Goal: Information Seeking & Learning: Learn about a topic

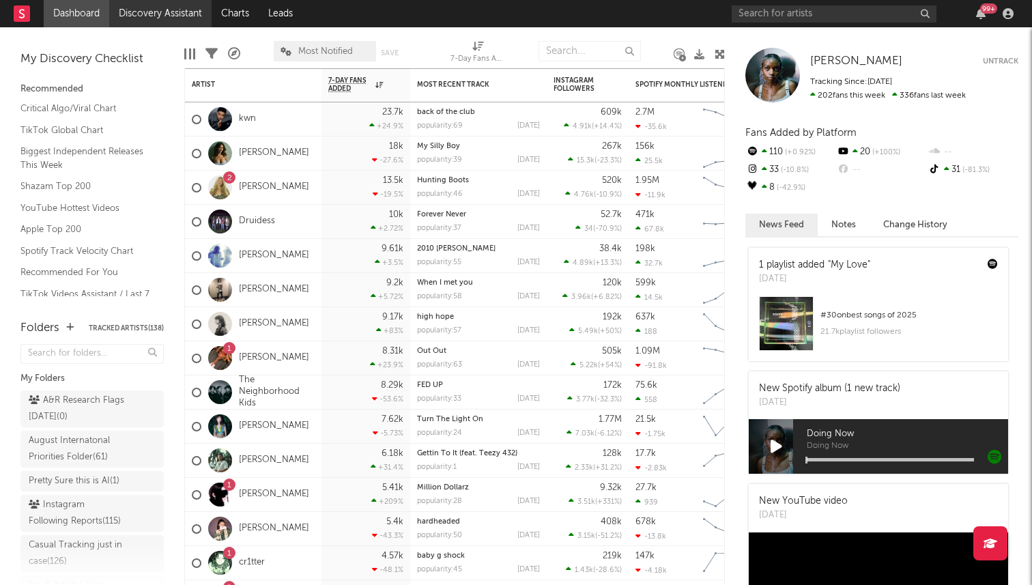
click at [150, 18] on link "Discovery Assistant" at bounding box center [160, 13] width 102 height 27
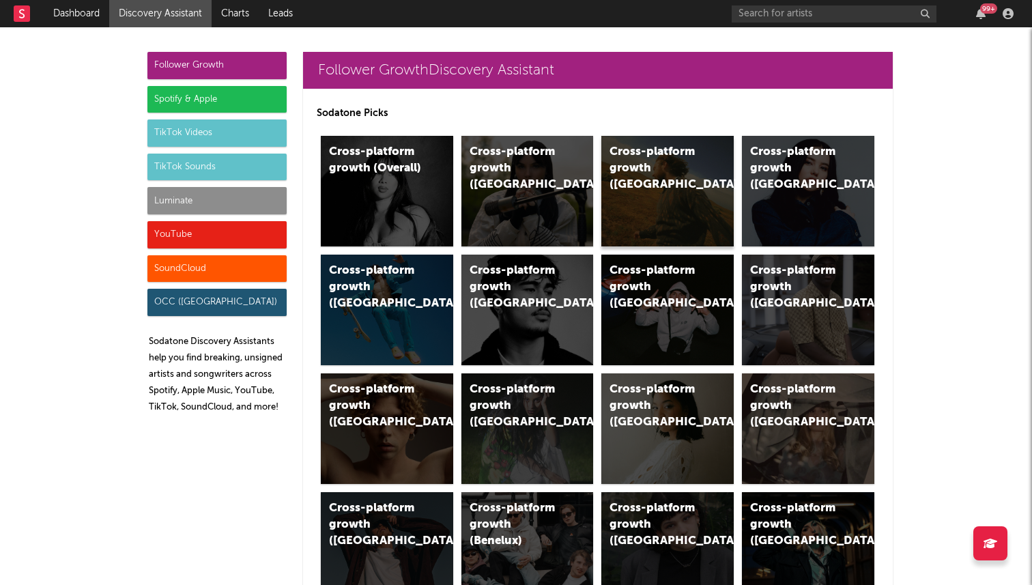
click at [644, 182] on div "Cross-platform growth (US)" at bounding box center [667, 191] width 132 height 111
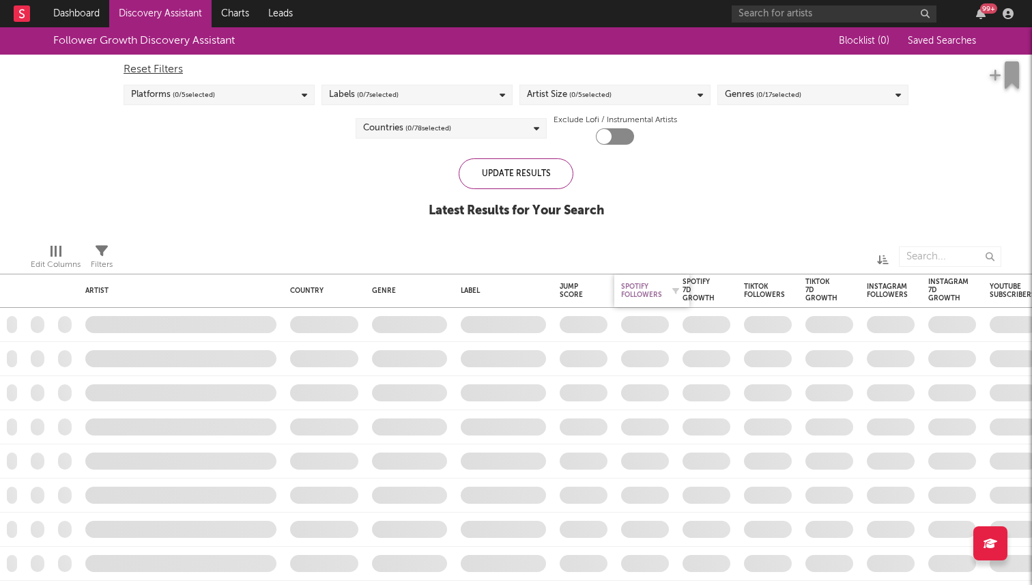
checkbox input "true"
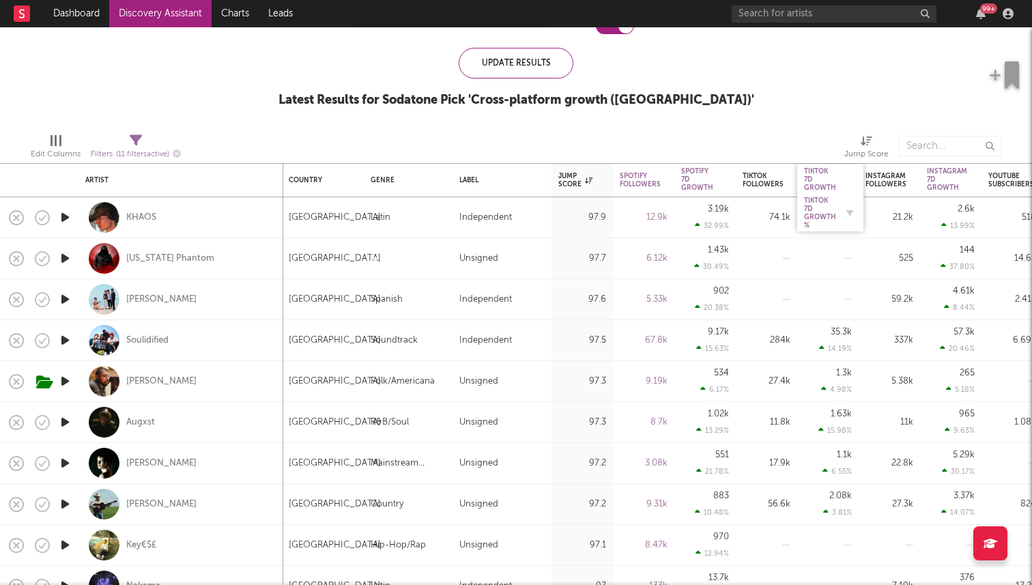
click at [812, 218] on div "Tiktok 7D Growth %" at bounding box center [820, 213] width 32 height 33
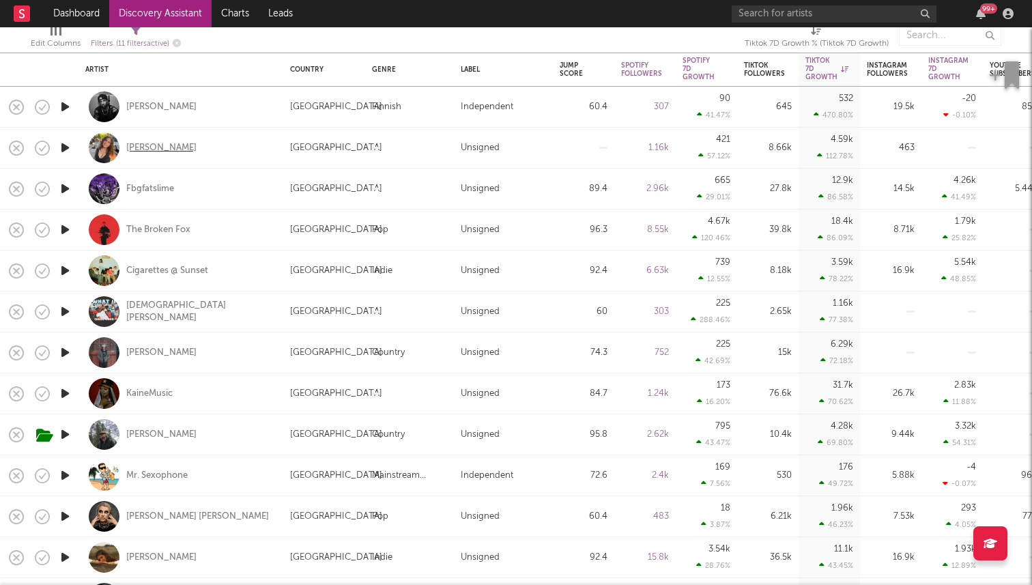
click at [153, 147] on div "Annabelle Dinda" at bounding box center [161, 148] width 70 height 12
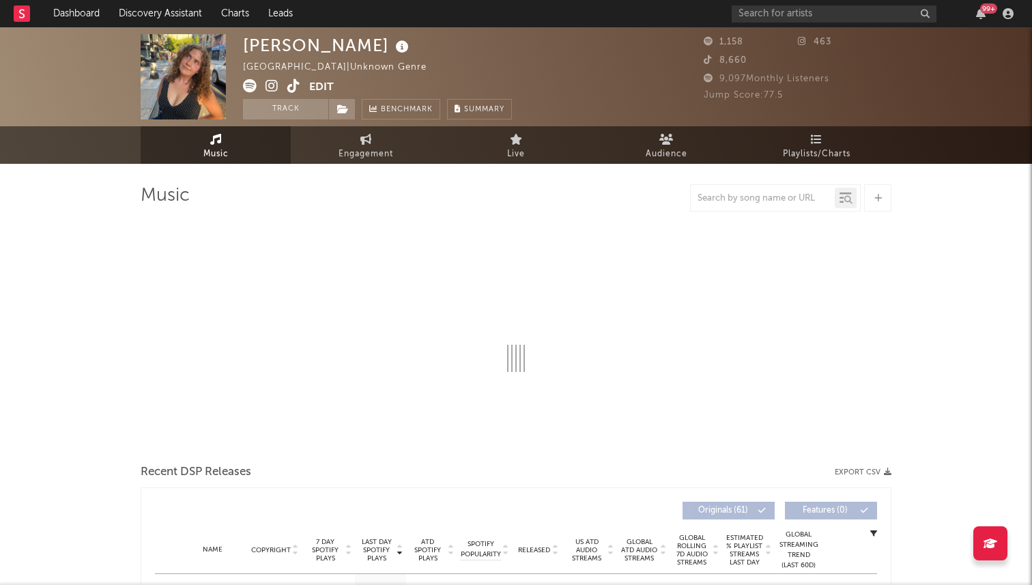
click at [291, 87] on icon at bounding box center [293, 86] width 13 height 14
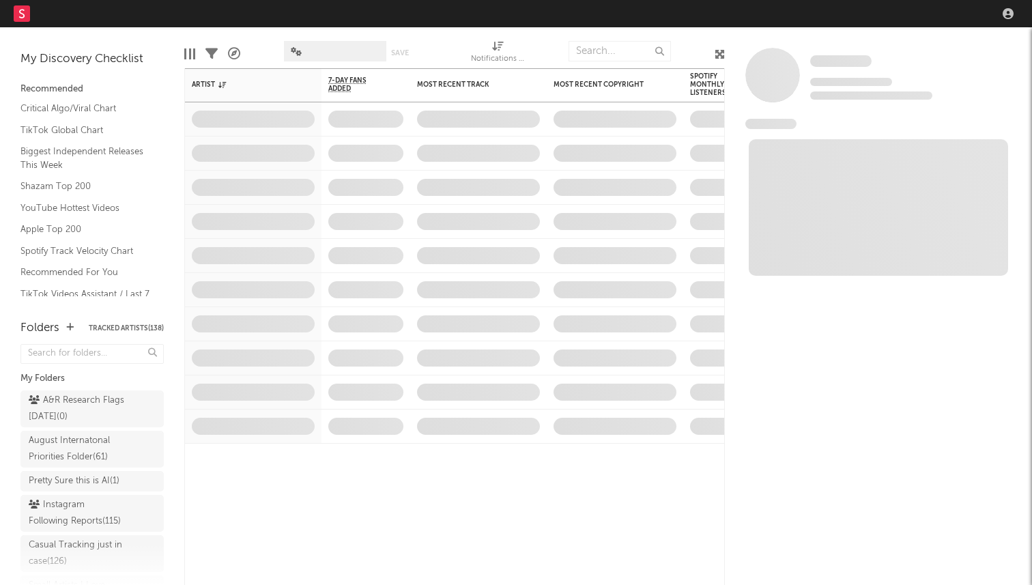
click at [849, 15] on nav "Dashboard Discovery Assistant Charts Leads" at bounding box center [516, 13] width 1032 height 27
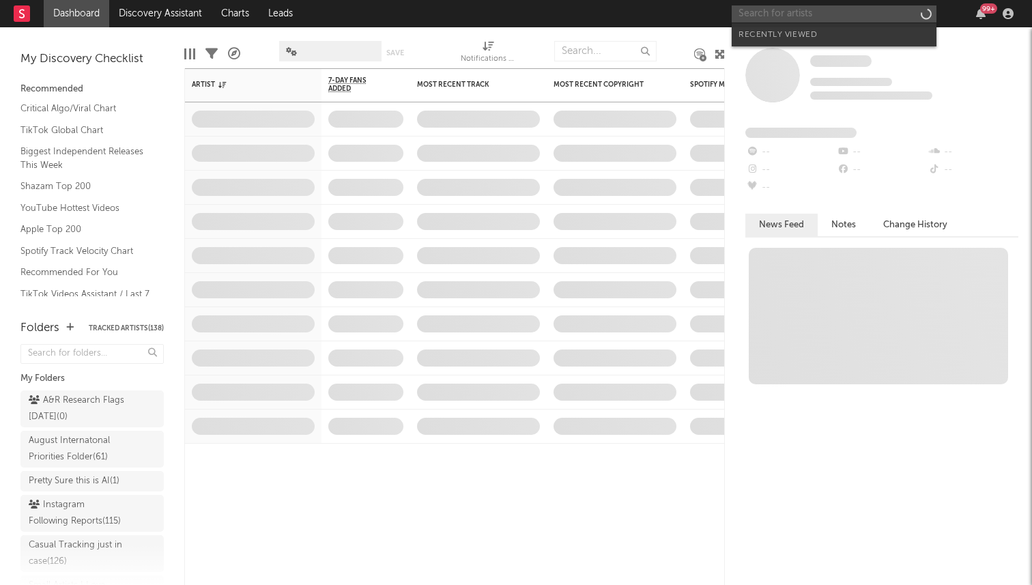
click at [868, 14] on input "text" at bounding box center [834, 13] width 205 height 17
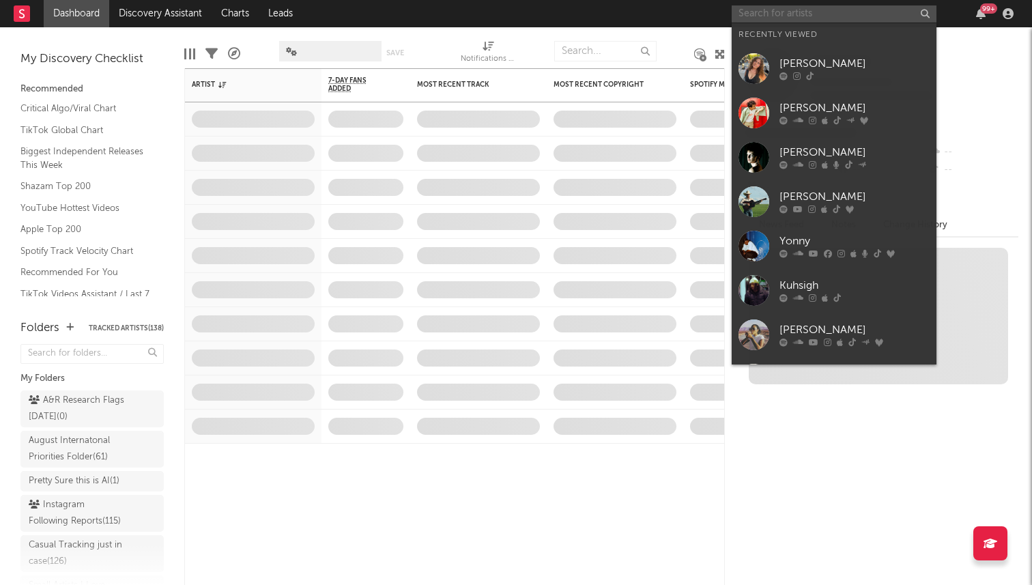
type input "a"
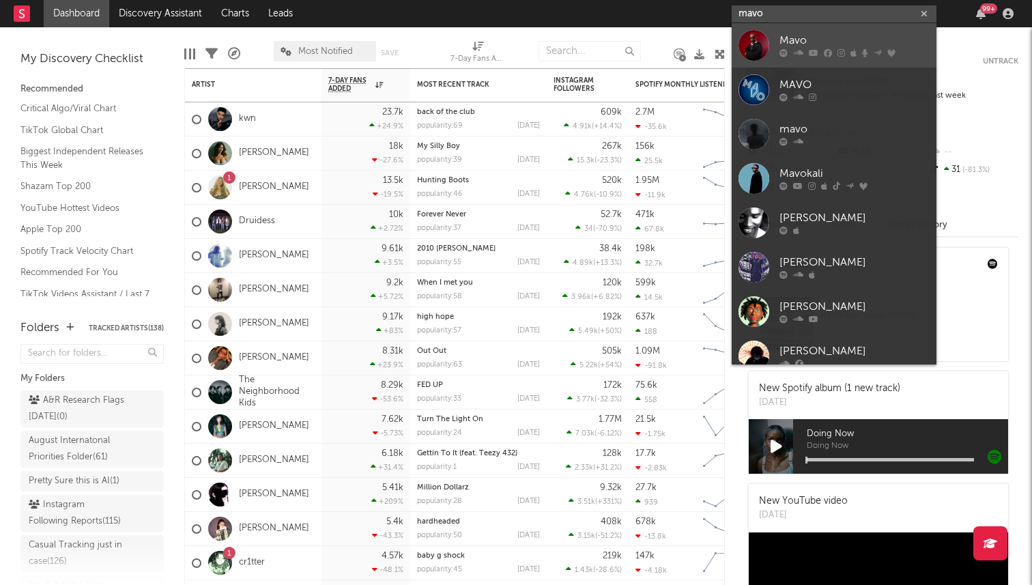
type input "mavo"
click at [821, 46] on div "Mavo" at bounding box center [855, 41] width 150 height 16
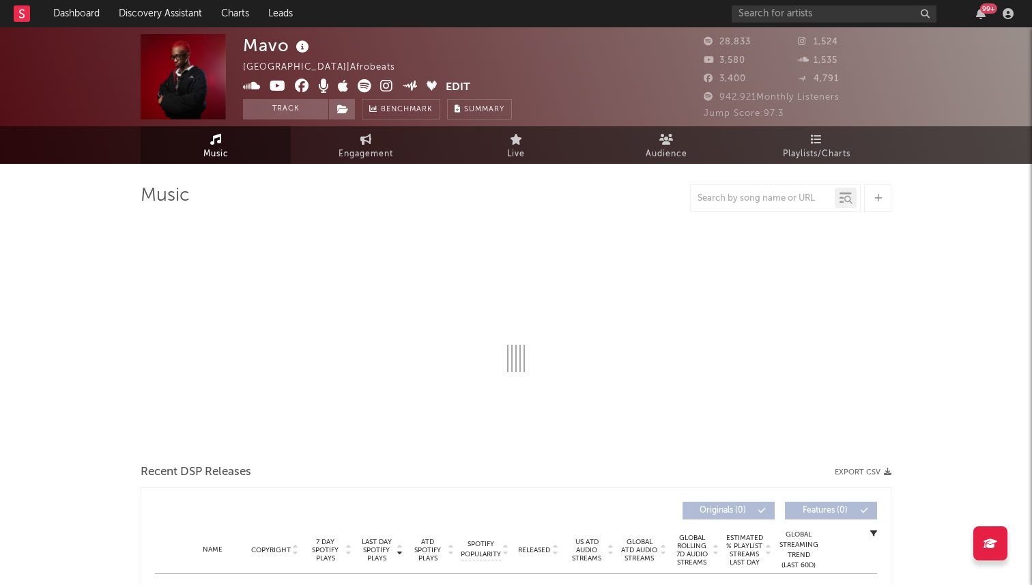
select select "1w"
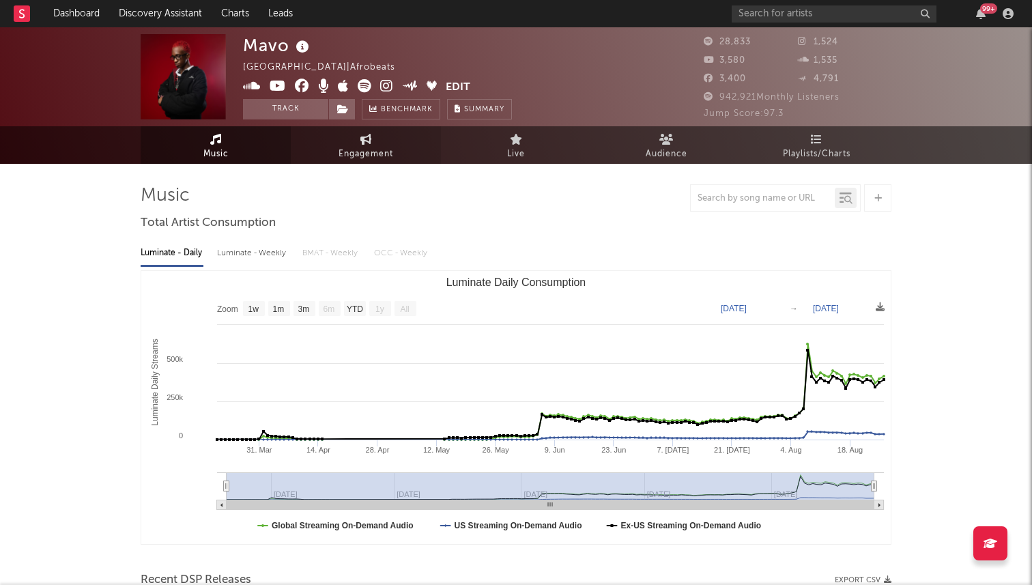
click at [354, 144] on link "Engagement" at bounding box center [366, 145] width 150 height 38
select select "1w"
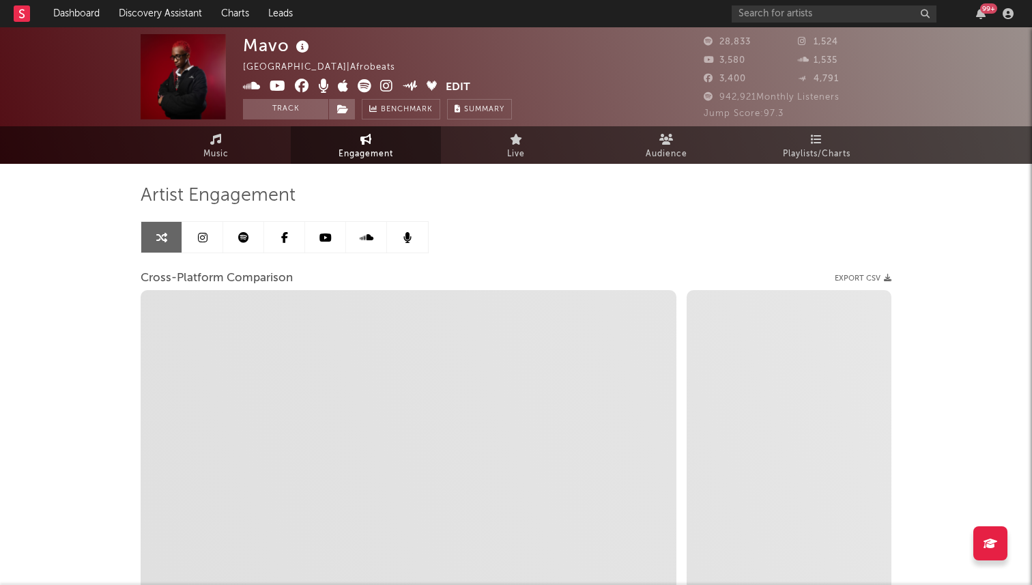
click at [208, 237] on link at bounding box center [202, 237] width 41 height 31
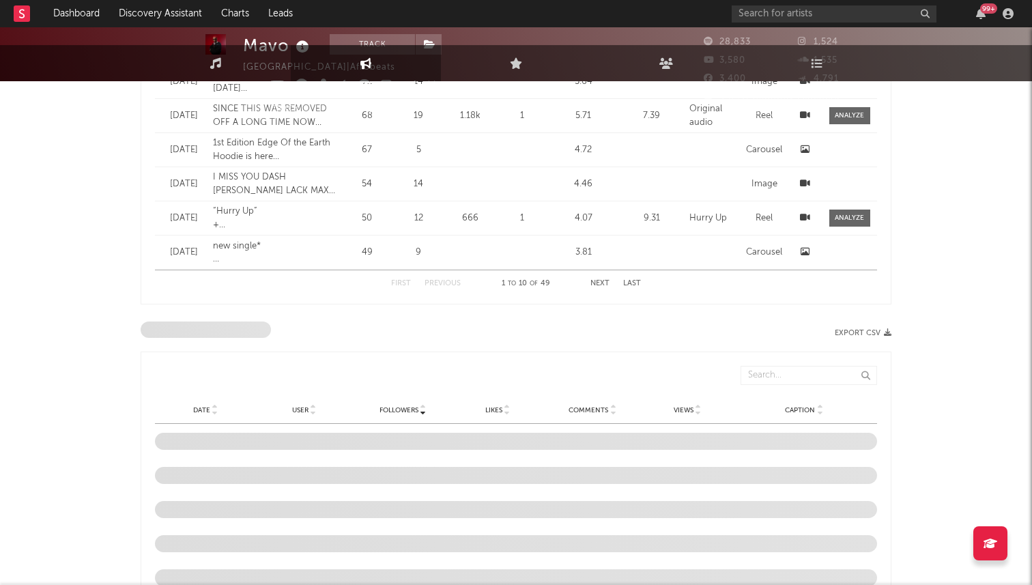
select select "6m"
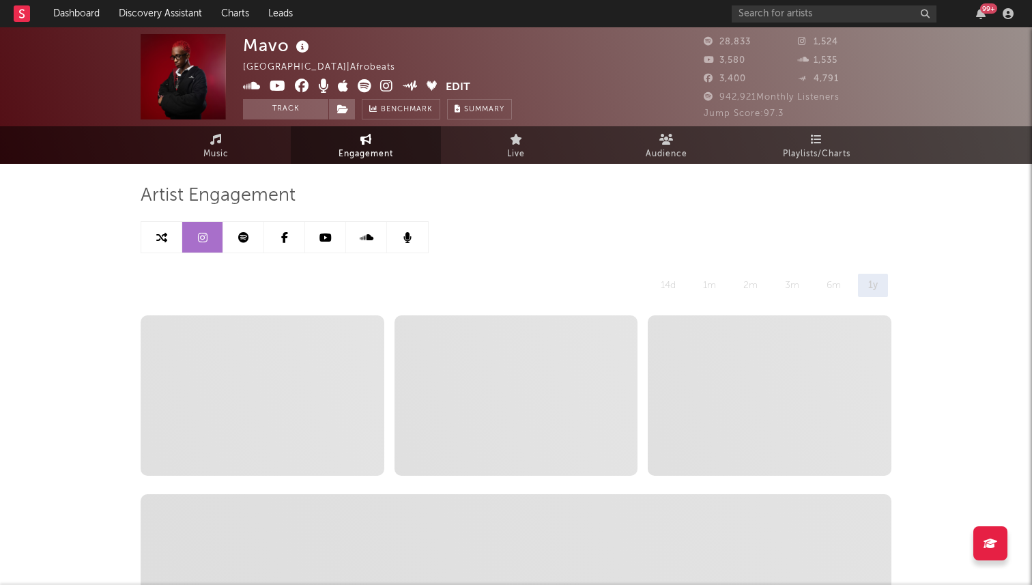
click at [387, 85] on icon at bounding box center [386, 86] width 13 height 14
click at [773, 16] on input "text" at bounding box center [834, 13] width 205 height 17
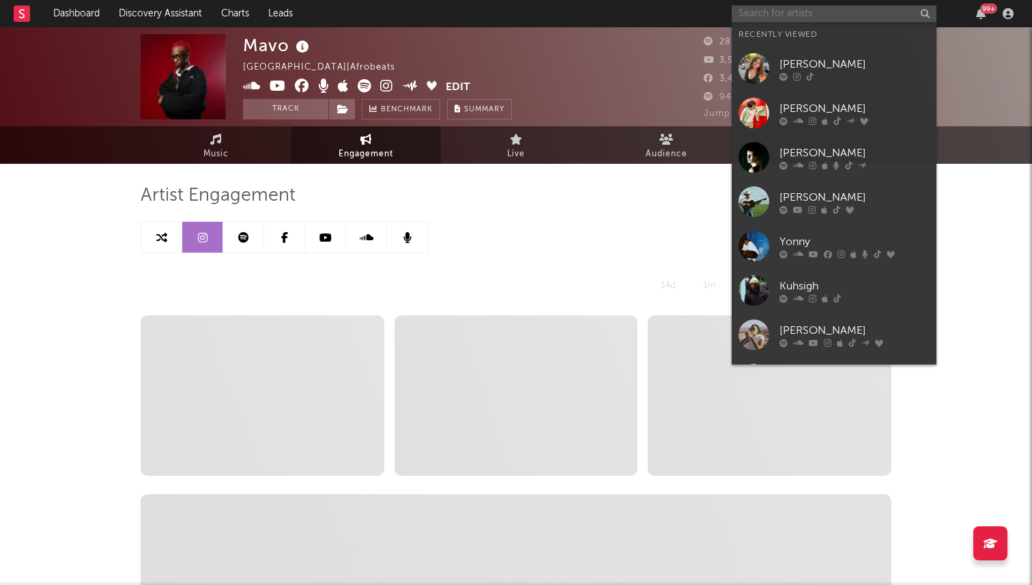
paste input "https://www.instagram.com/mavoswago/"
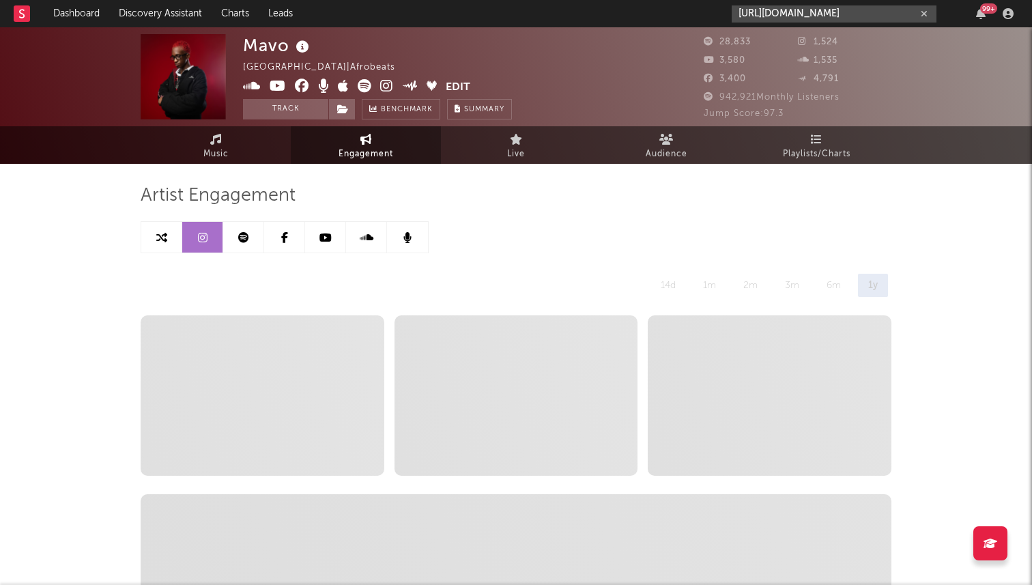
click at [446, 85] on button "Edit" at bounding box center [458, 87] width 25 height 17
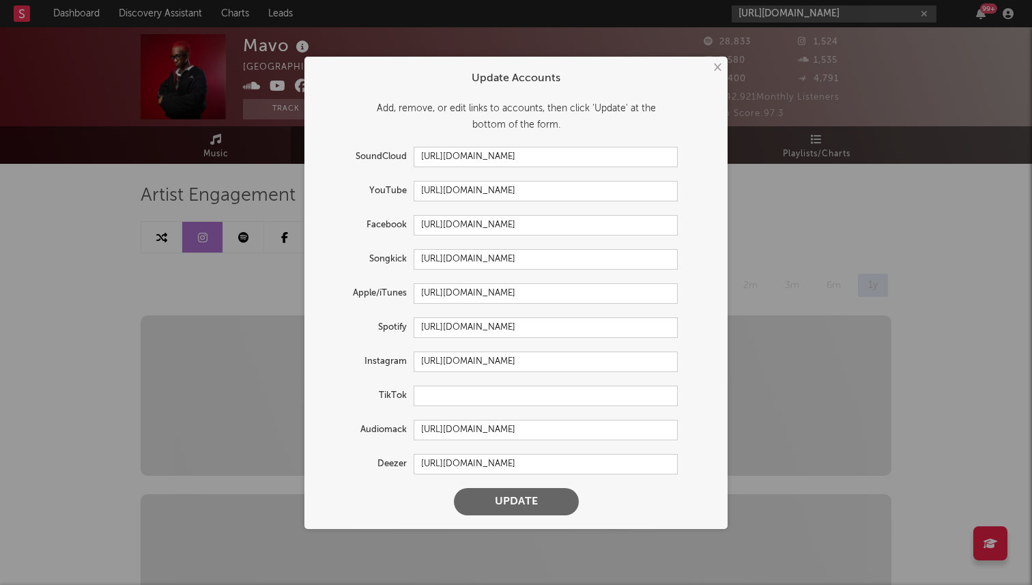
type input "https://www.instagram.com/mavoswago/"
drag, startPoint x: 592, startPoint y: 361, endPoint x: 338, endPoint y: 340, distance: 255.5
click at [338, 340] on form "Update Accounts Add, remove, or edit links to accounts, then click 'Update' at …" at bounding box center [516, 292] width 410 height 459
paste input "swago"
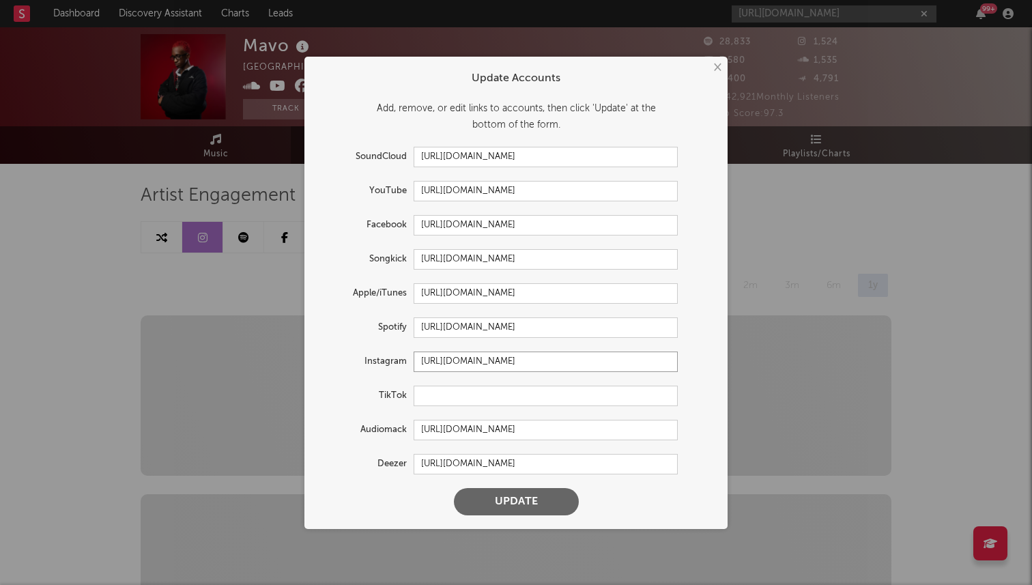
type input "https://www.instagram.com/mavoswago/"
click at [454, 488] on button "Update" at bounding box center [516, 501] width 125 height 27
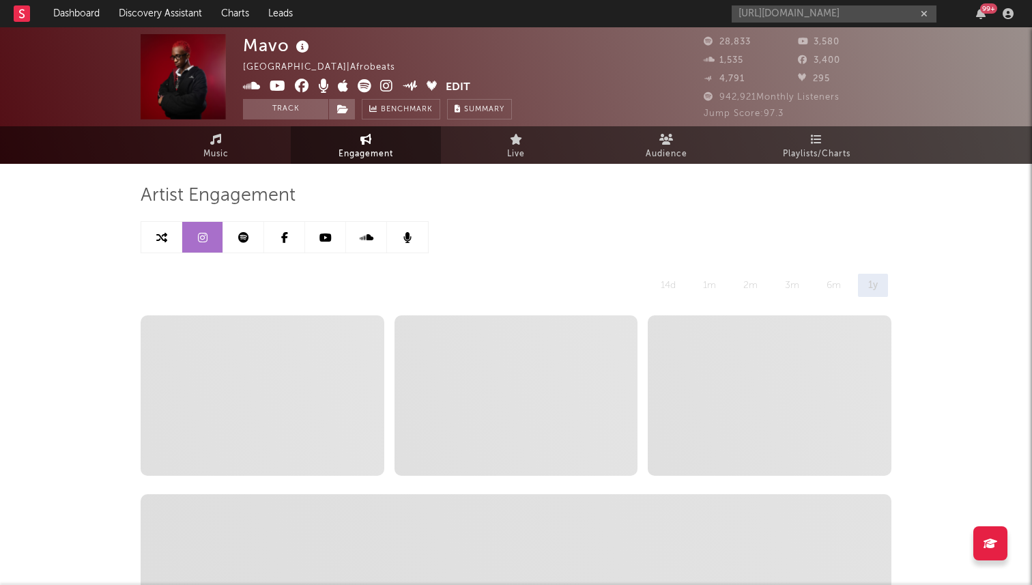
click at [453, 88] on button "Edit" at bounding box center [458, 87] width 25 height 17
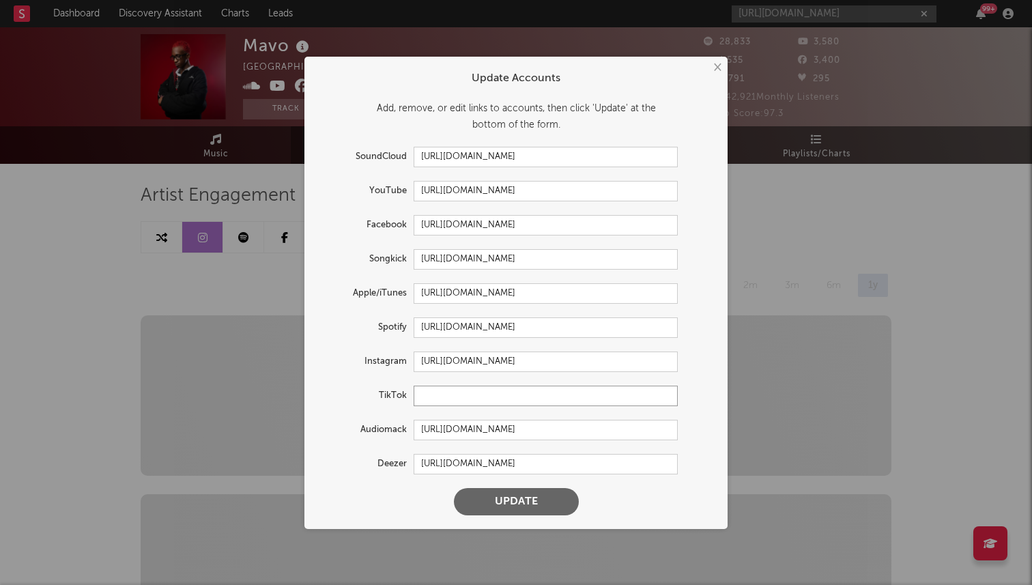
click at [433, 402] on input "text" at bounding box center [546, 396] width 264 height 20
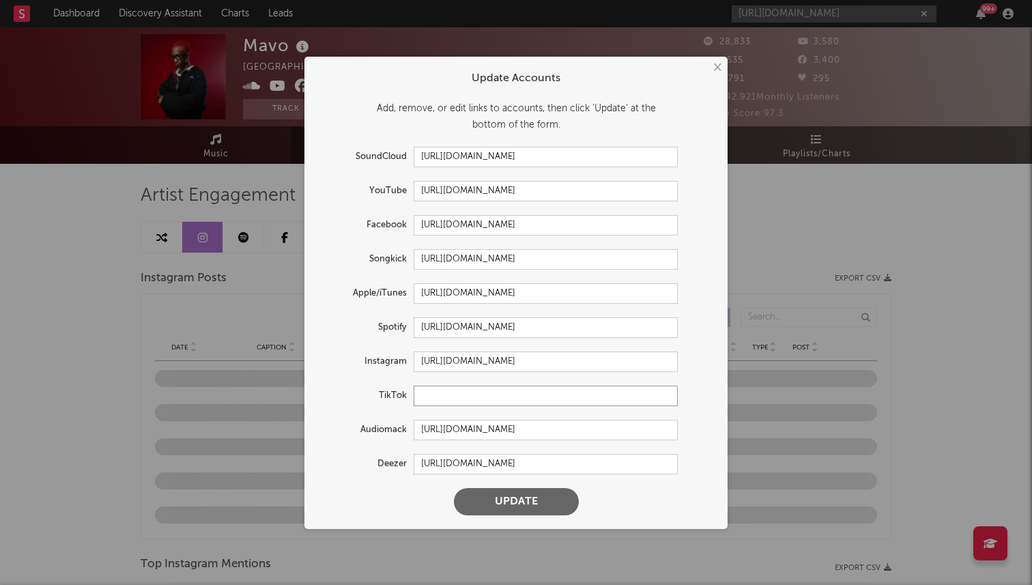
paste input "https://www.tiktok.com/@mavoswago?_t=ZT-8zGCzEmZMMZ&_r=1"
type input "https://www.tiktok.com/@mavoswago?_t=ZT-8zGCzEmZMMZ&_r=1"
click at [454, 488] on button "Update" at bounding box center [516, 501] width 125 height 27
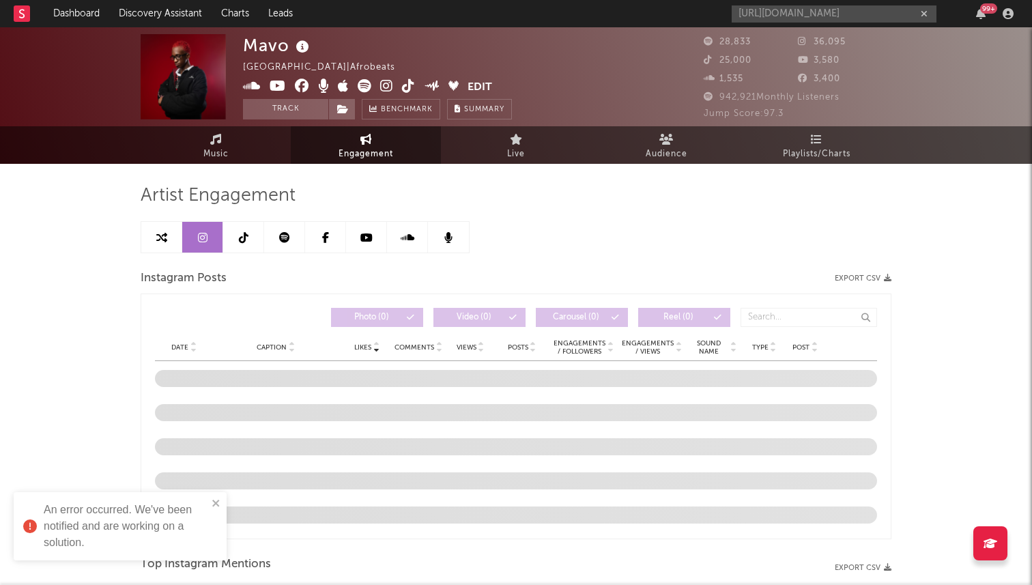
click at [237, 246] on link at bounding box center [243, 237] width 41 height 31
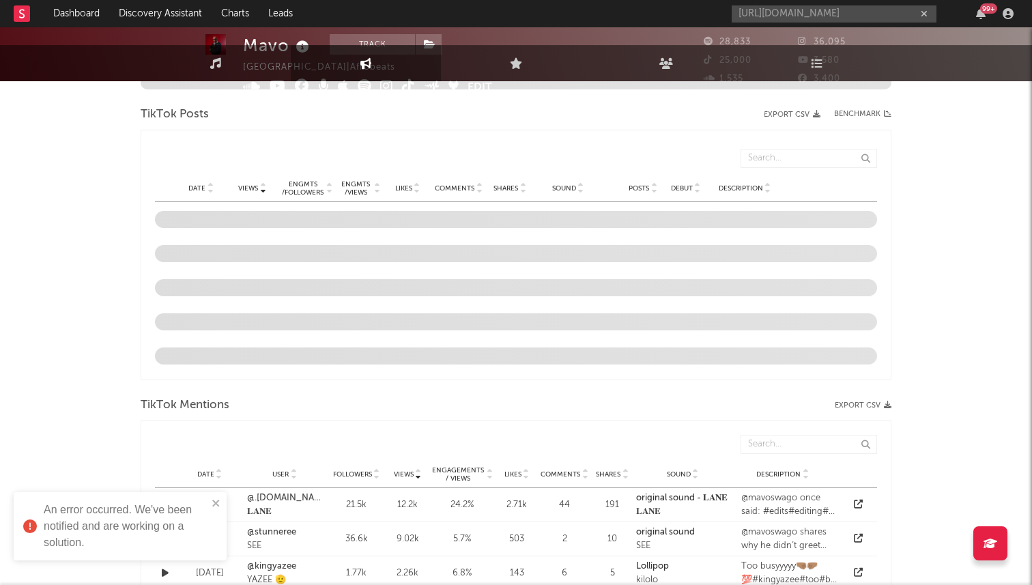
select select "1w"
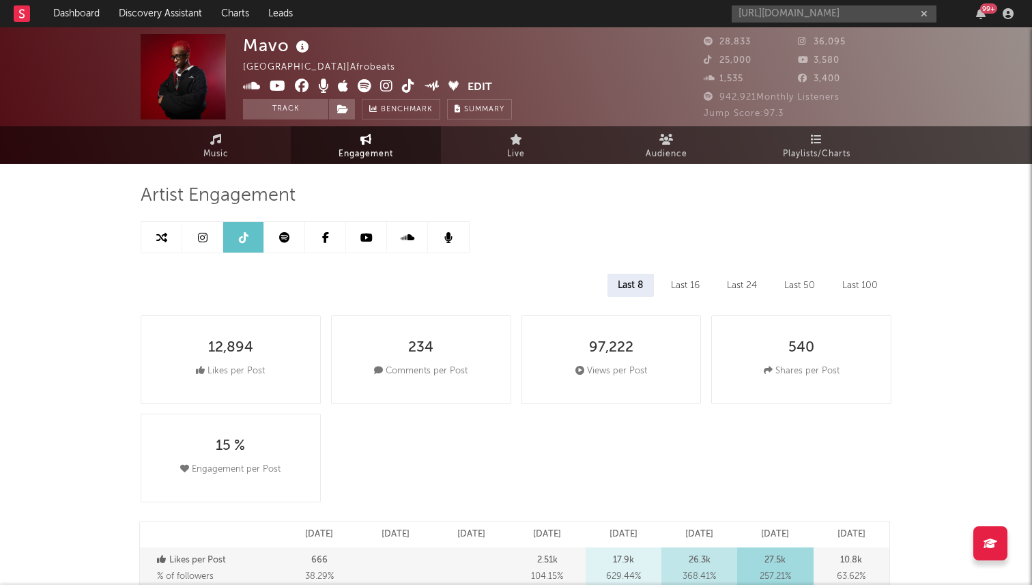
click at [407, 89] on icon at bounding box center [408, 86] width 13 height 14
click at [204, 244] on link at bounding box center [202, 237] width 41 height 31
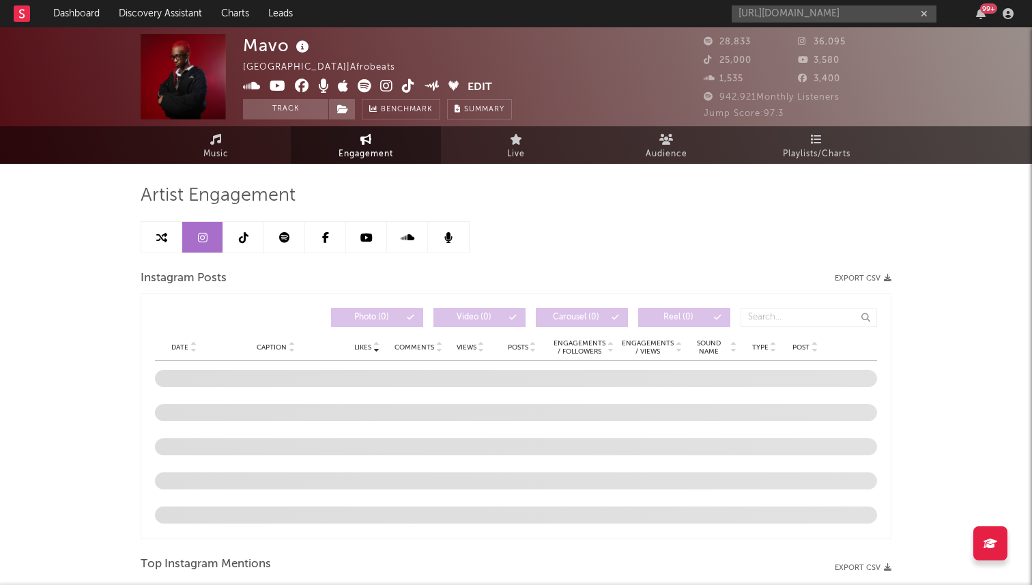
select select "6m"
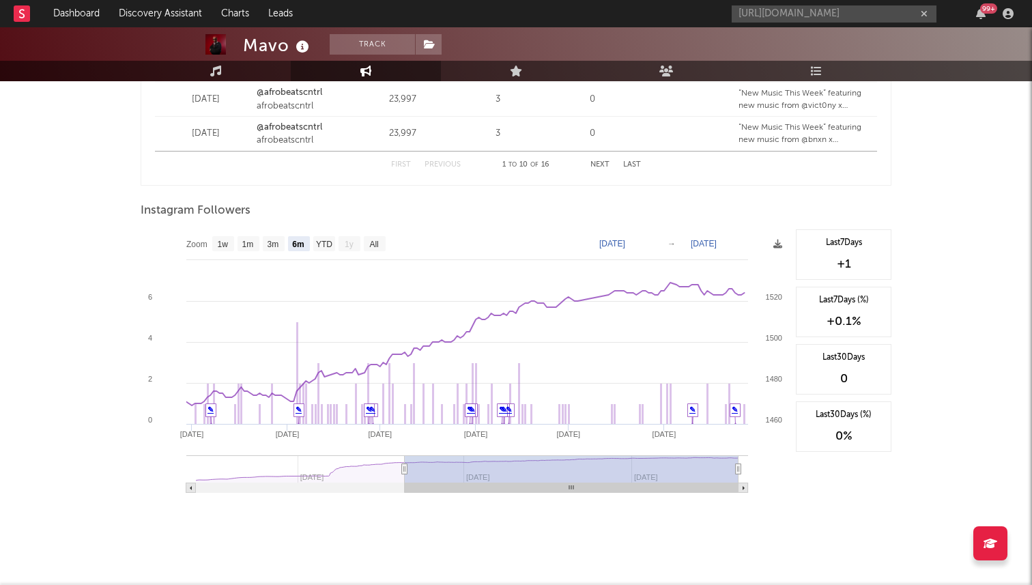
scroll to position [1040, 0]
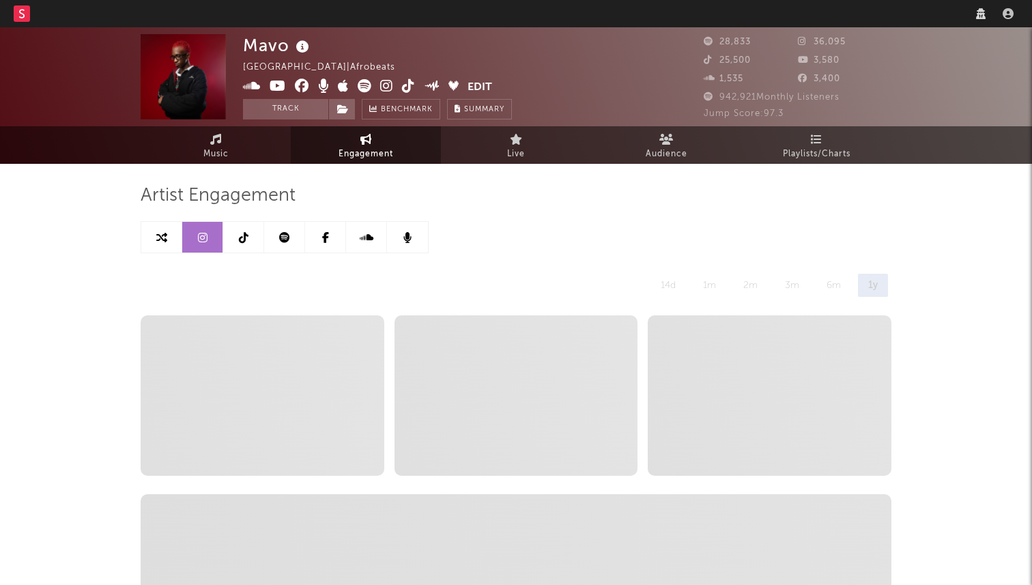
select select "6m"
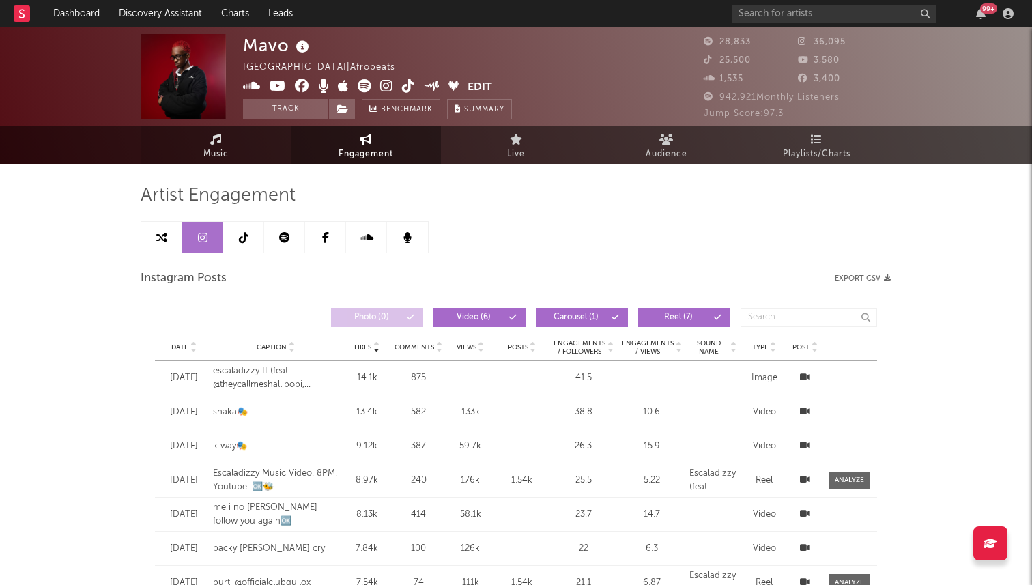
click at [233, 158] on link "Music" at bounding box center [216, 145] width 150 height 38
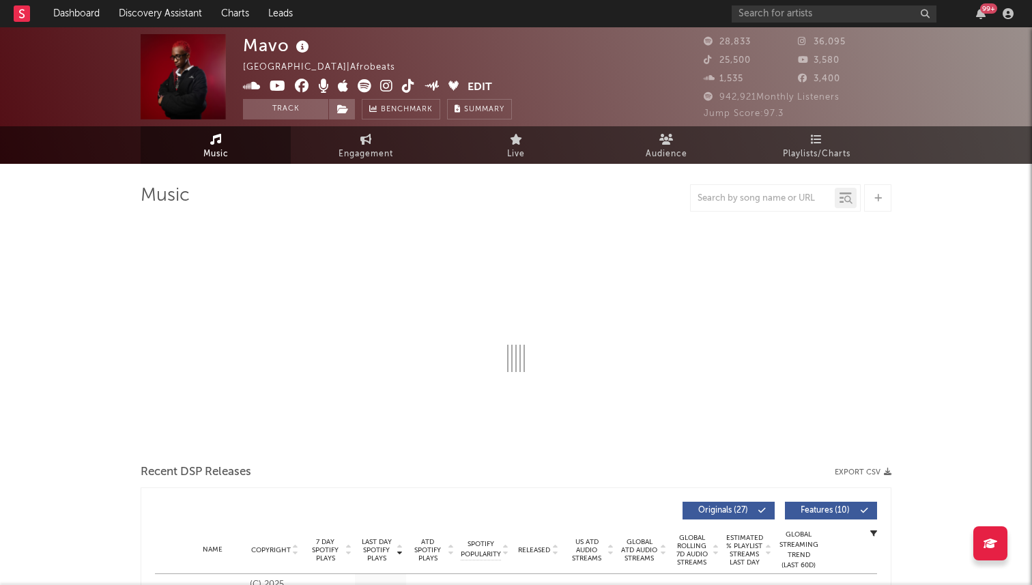
select select "1w"
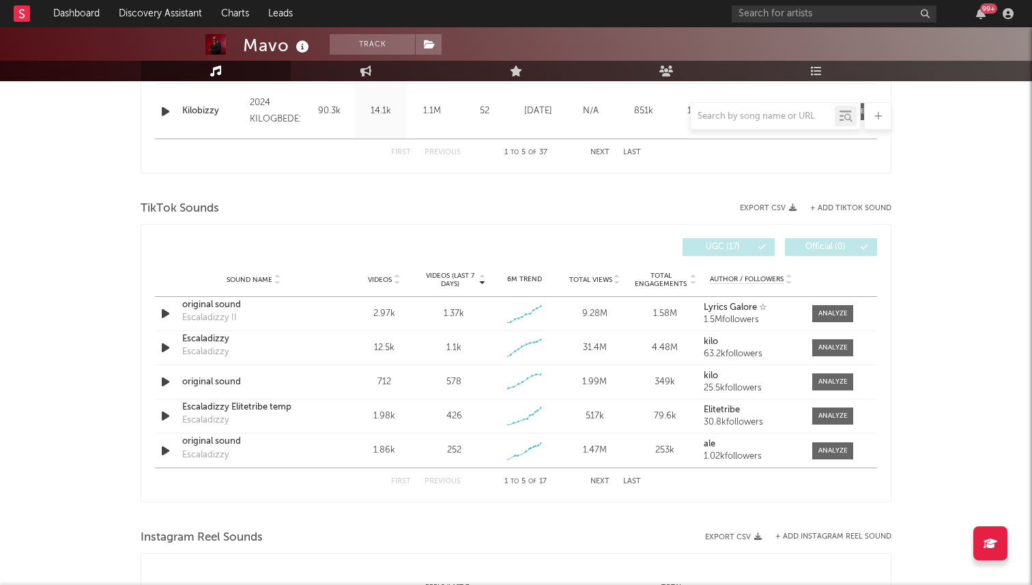
scroll to position [876, 0]
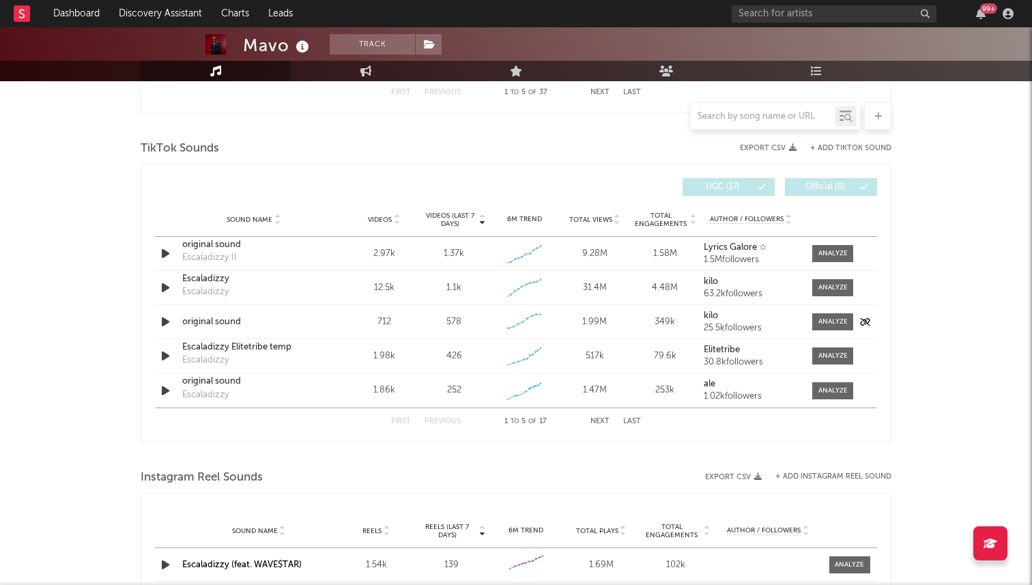
click at [167, 324] on icon "button" at bounding box center [165, 321] width 14 height 17
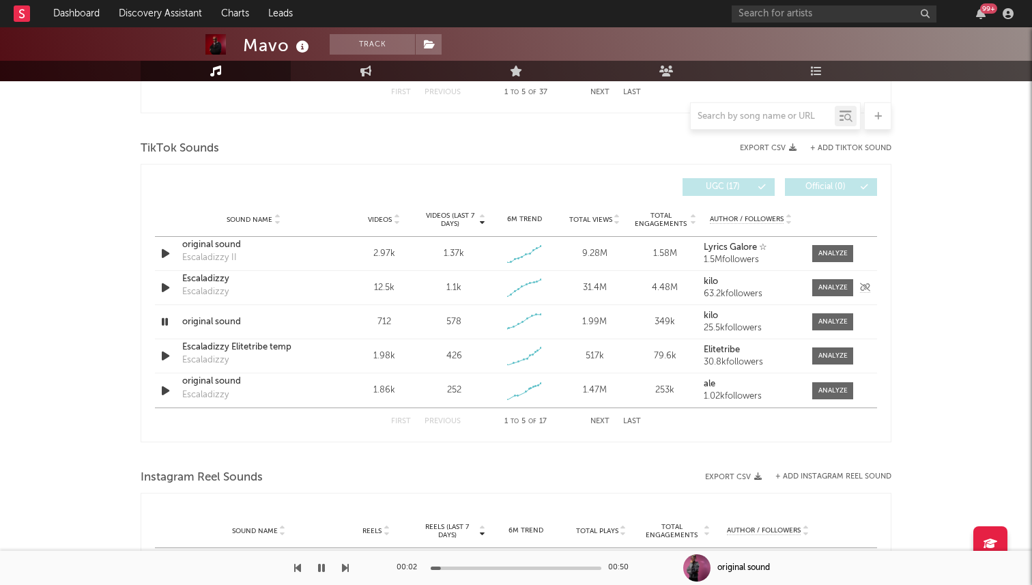
click at [165, 290] on icon "button" at bounding box center [165, 287] width 14 height 17
click at [504, 568] on div at bounding box center [516, 568] width 171 height 3
click at [552, 567] on div at bounding box center [516, 568] width 171 height 3
click at [162, 320] on icon "button" at bounding box center [165, 321] width 14 height 17
click at [167, 359] on icon "button" at bounding box center [165, 355] width 14 height 17
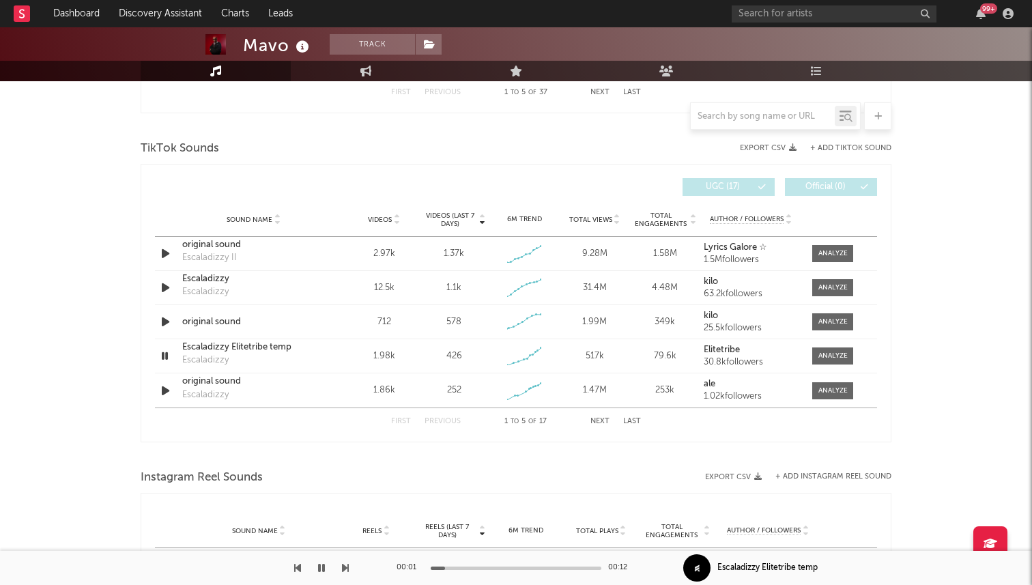
click at [503, 568] on div at bounding box center [516, 568] width 171 height 3
click at [166, 324] on icon "button" at bounding box center [165, 321] width 14 height 17
click at [595, 423] on button "Next" at bounding box center [599, 422] width 19 height 8
click at [165, 287] on icon "button" at bounding box center [165, 287] width 14 height 17
click at [166, 323] on icon "button" at bounding box center [165, 321] width 14 height 17
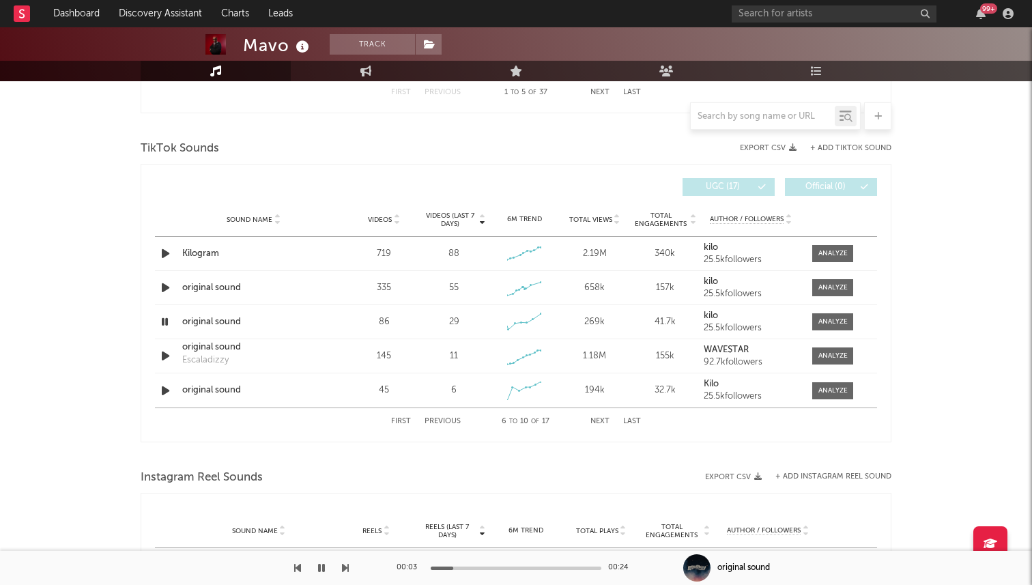
click at [496, 562] on div "00:03 00:24" at bounding box center [516, 568] width 239 height 34
click at [162, 381] on div "Sound Name original sound Videos 45 Videos (last 7 days) 6 Weekly Growth % + 50…" at bounding box center [516, 390] width 722 height 34
click at [169, 393] on icon "button" at bounding box center [165, 390] width 14 height 17
click at [434, 420] on button "Previous" at bounding box center [443, 422] width 36 height 8
click at [207, 314] on div "Sound Name original sound Videos 712 Videos (last 7 days) 578 Weekly Growth % 6…" at bounding box center [516, 321] width 722 height 33
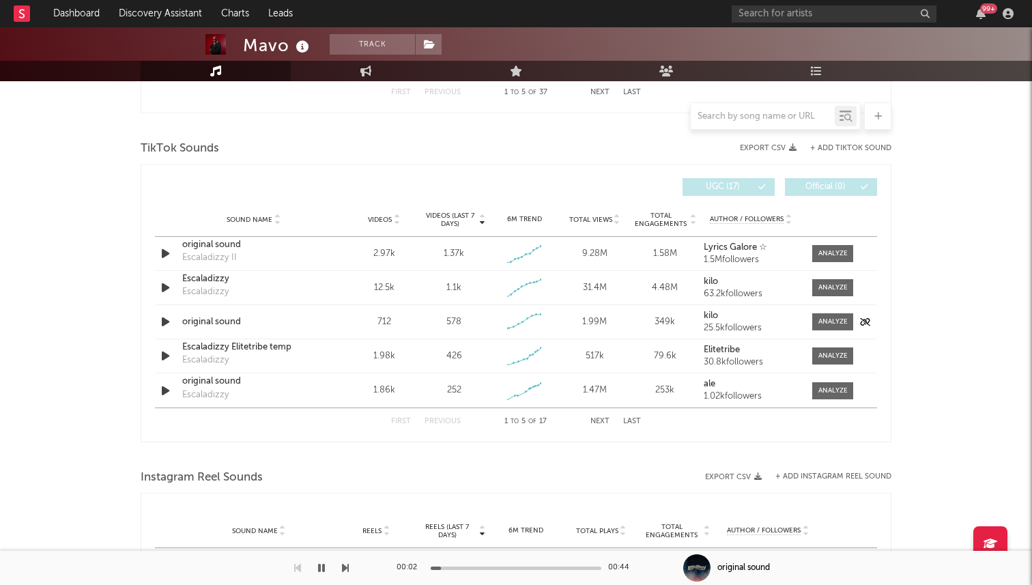
click at [223, 324] on div "original sound" at bounding box center [253, 322] width 143 height 14
click at [322, 564] on icon "button" at bounding box center [321, 567] width 7 height 11
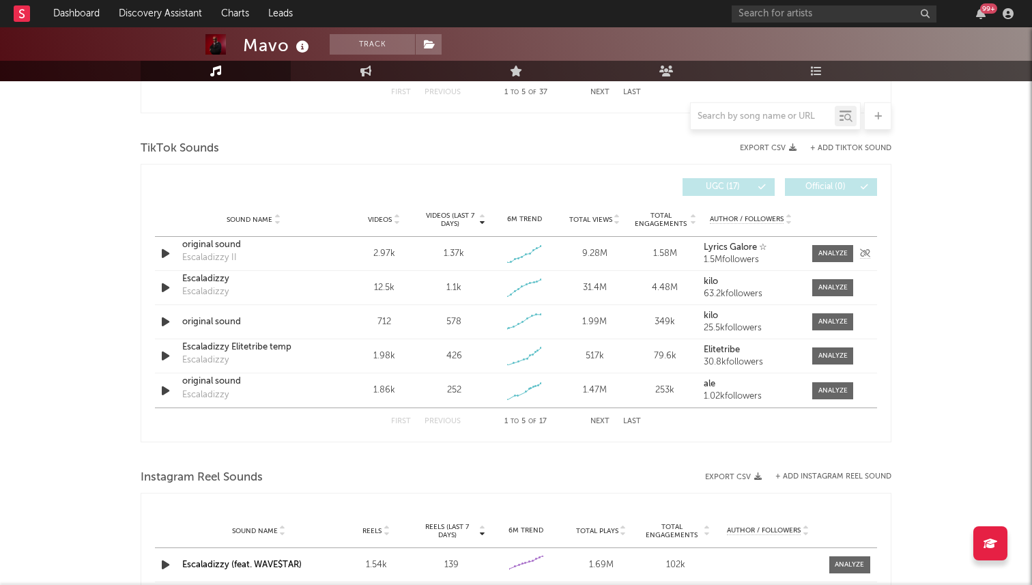
click at [169, 255] on icon "button" at bounding box center [165, 253] width 14 height 17
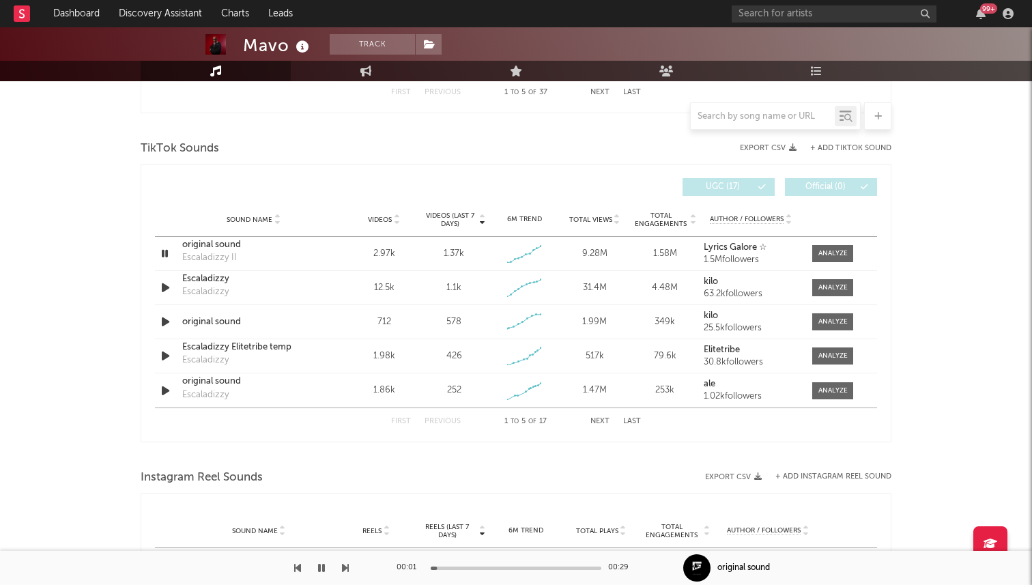
click at [474, 567] on div at bounding box center [516, 568] width 171 height 3
click at [539, 567] on div at bounding box center [516, 568] width 171 height 3
click at [323, 569] on icon "button" at bounding box center [321, 567] width 7 height 11
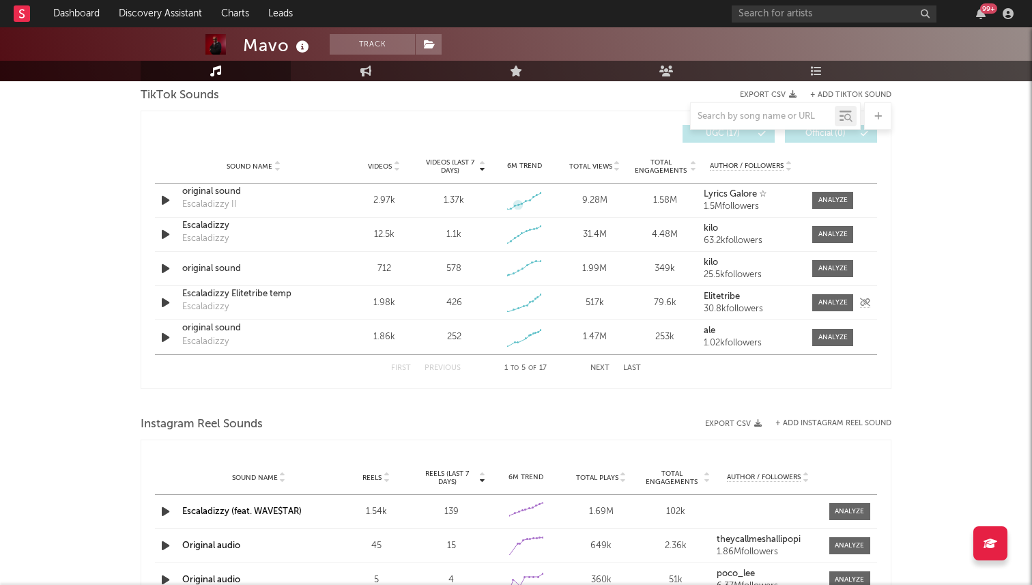
scroll to position [931, 0]
click at [599, 362] on div "First Previous 1 to 5 of 17 Next Last" at bounding box center [516, 367] width 250 height 27
click at [606, 367] on button "Next" at bounding box center [599, 367] width 19 height 8
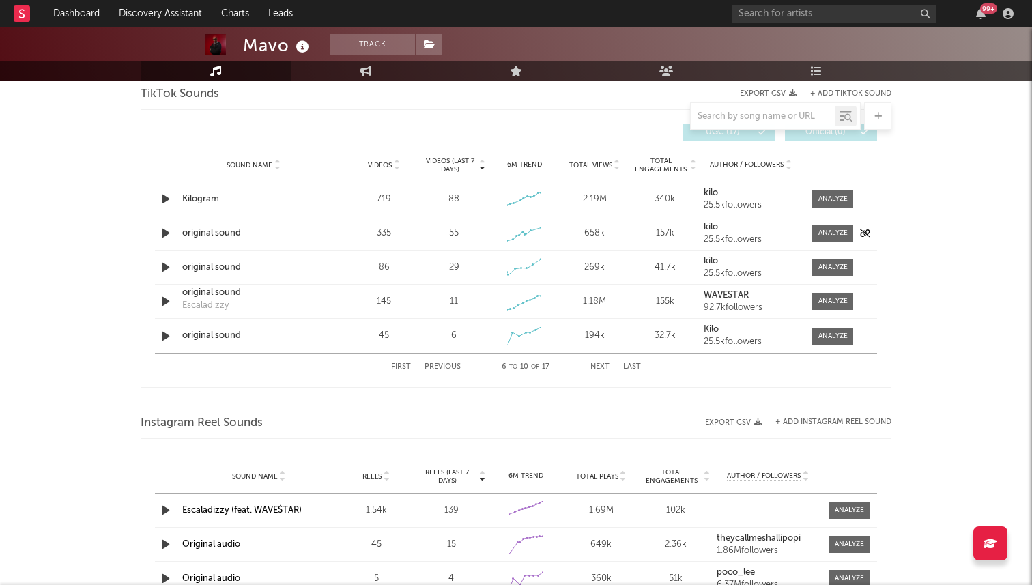
click at [167, 228] on icon "button" at bounding box center [165, 233] width 14 height 17
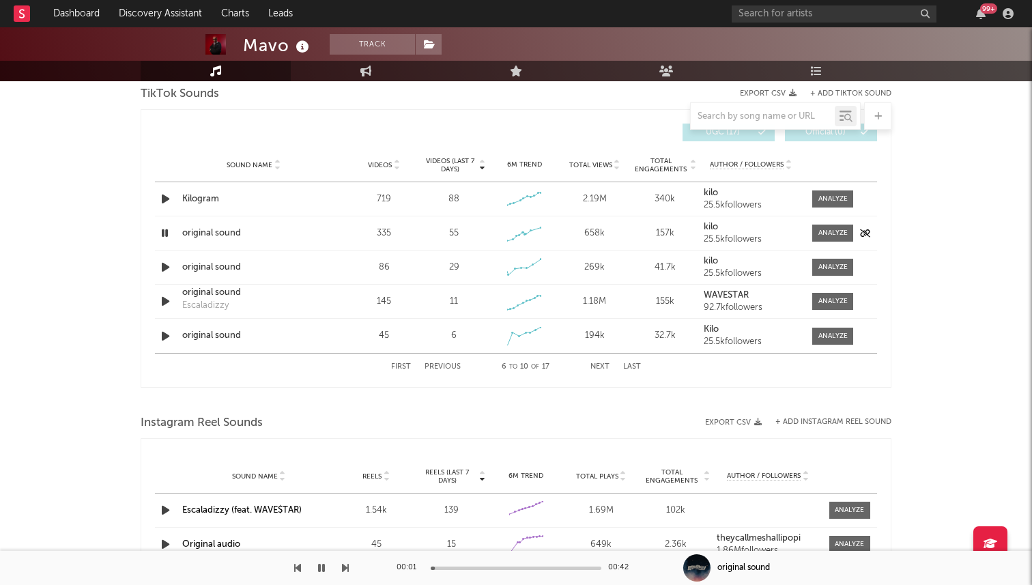
click at [167, 228] on icon "button" at bounding box center [164, 233] width 13 height 17
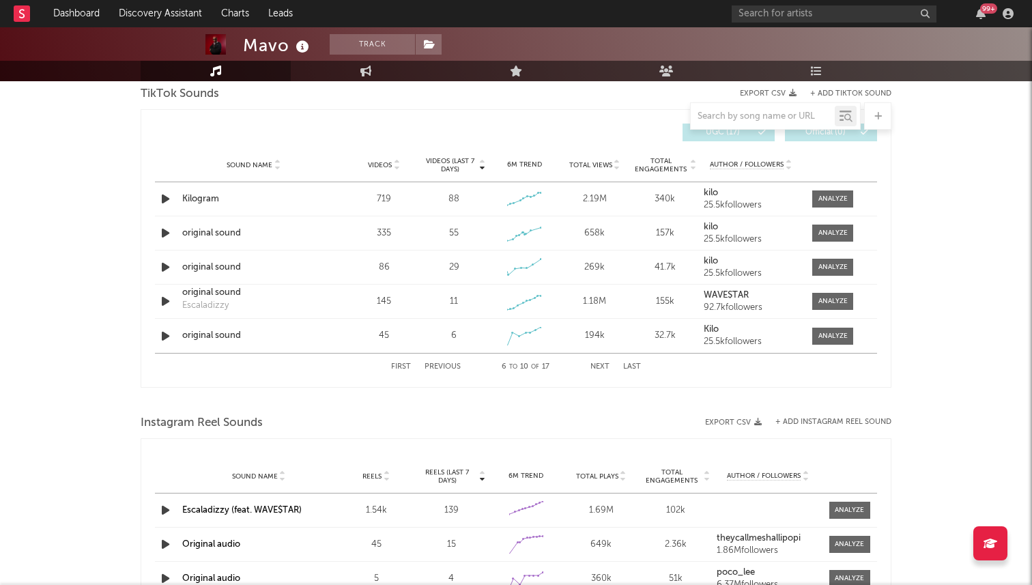
click at [435, 364] on button "Previous" at bounding box center [443, 367] width 36 height 8
click at [165, 268] on icon "button" at bounding box center [165, 267] width 14 height 17
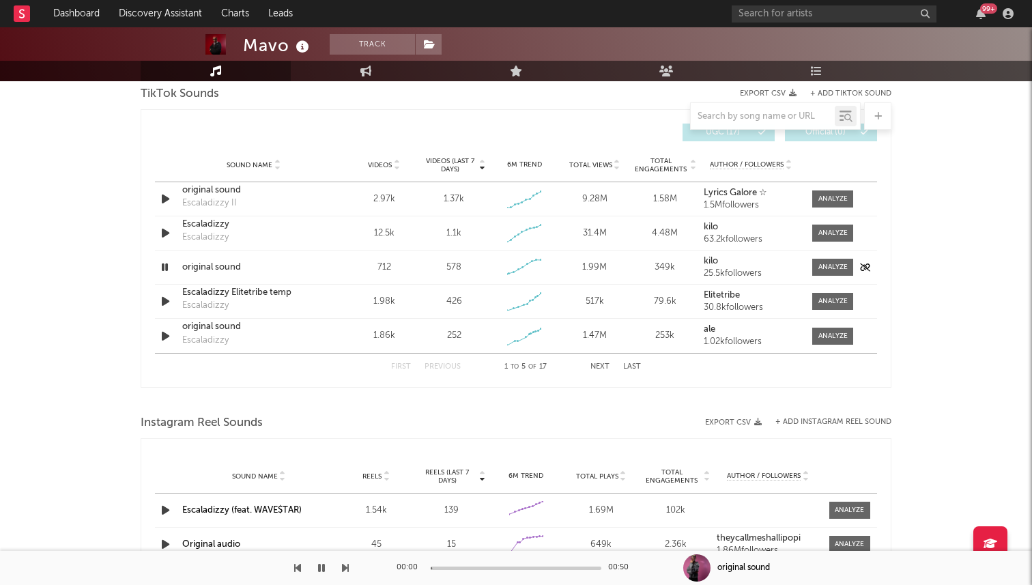
click at [165, 268] on icon "button" at bounding box center [164, 267] width 13 height 17
